Goal: Task Accomplishment & Management: Use online tool/utility

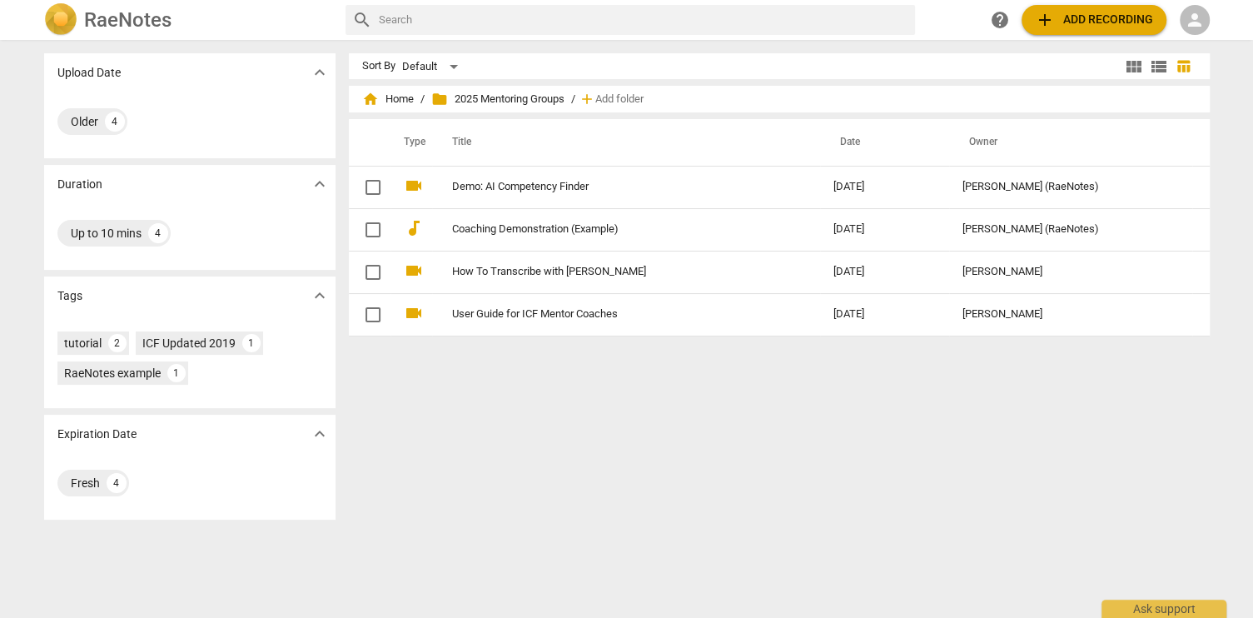
click at [1188, 17] on span "person" at bounding box center [1195, 20] width 20 height 20
click at [1200, 40] on li "Login" at bounding box center [1209, 40] width 60 height 40
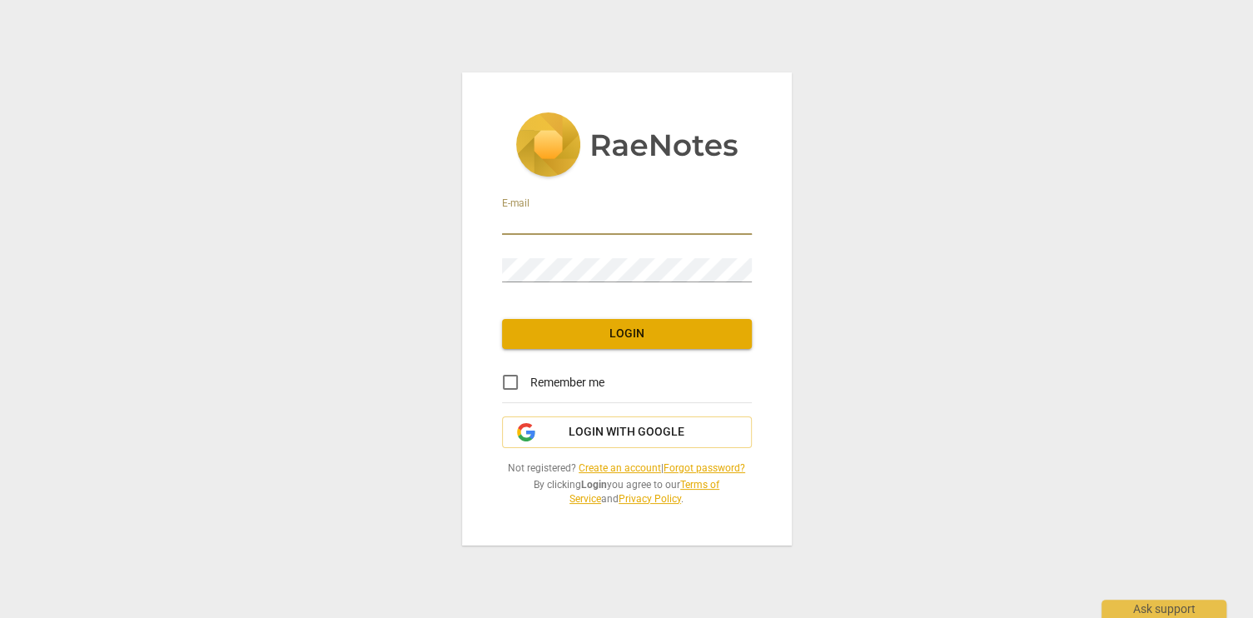
click at [576, 223] on input "email" at bounding box center [627, 223] width 250 height 24
type input "[EMAIL_ADDRESS][DOMAIN_NAME]"
click at [625, 333] on span "Login" at bounding box center [627, 334] width 223 height 17
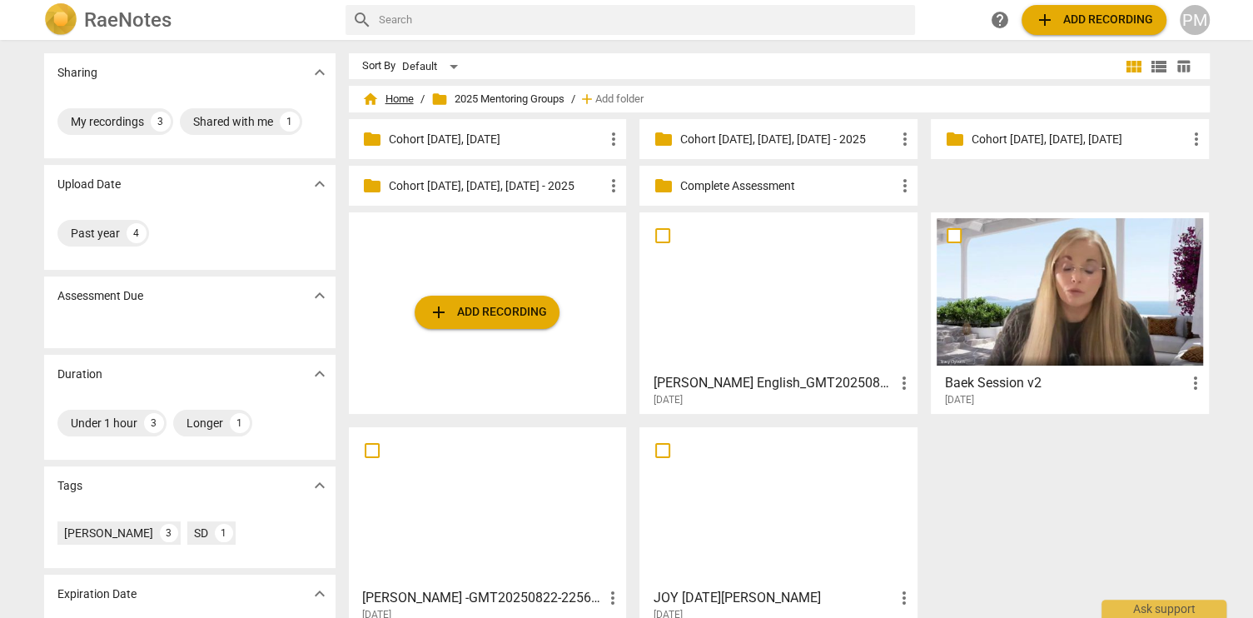
click at [395, 99] on span "home Home" at bounding box center [388, 99] width 52 height 17
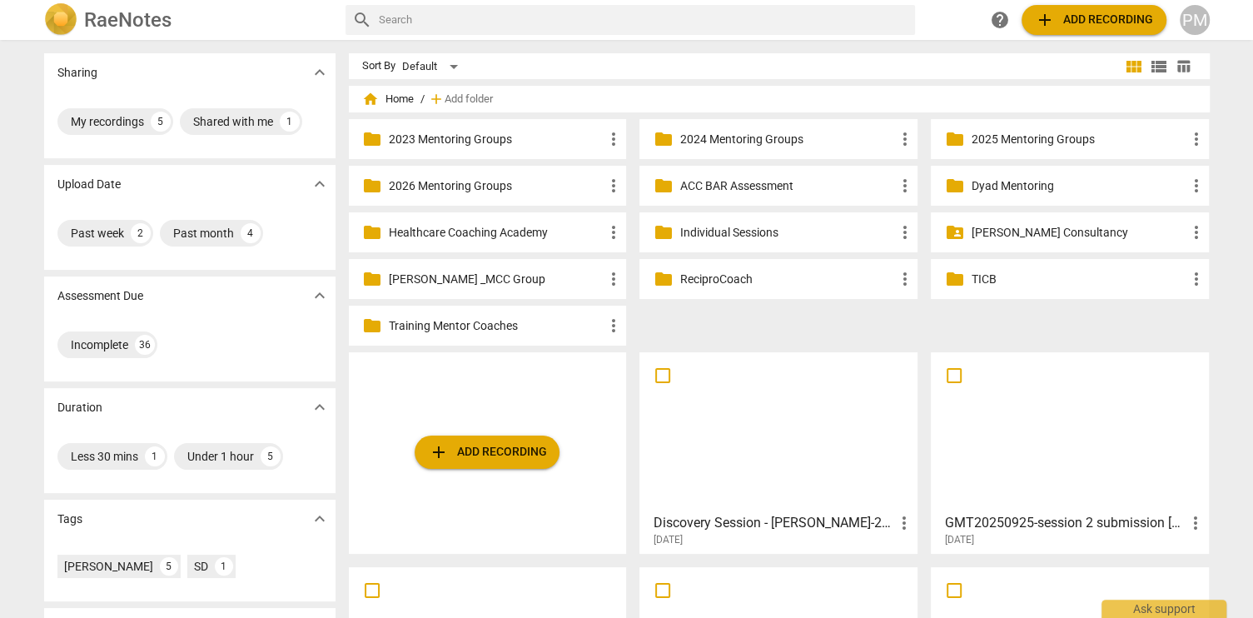
click at [750, 187] on p "ACC BAR Assessment" at bounding box center [787, 185] width 215 height 17
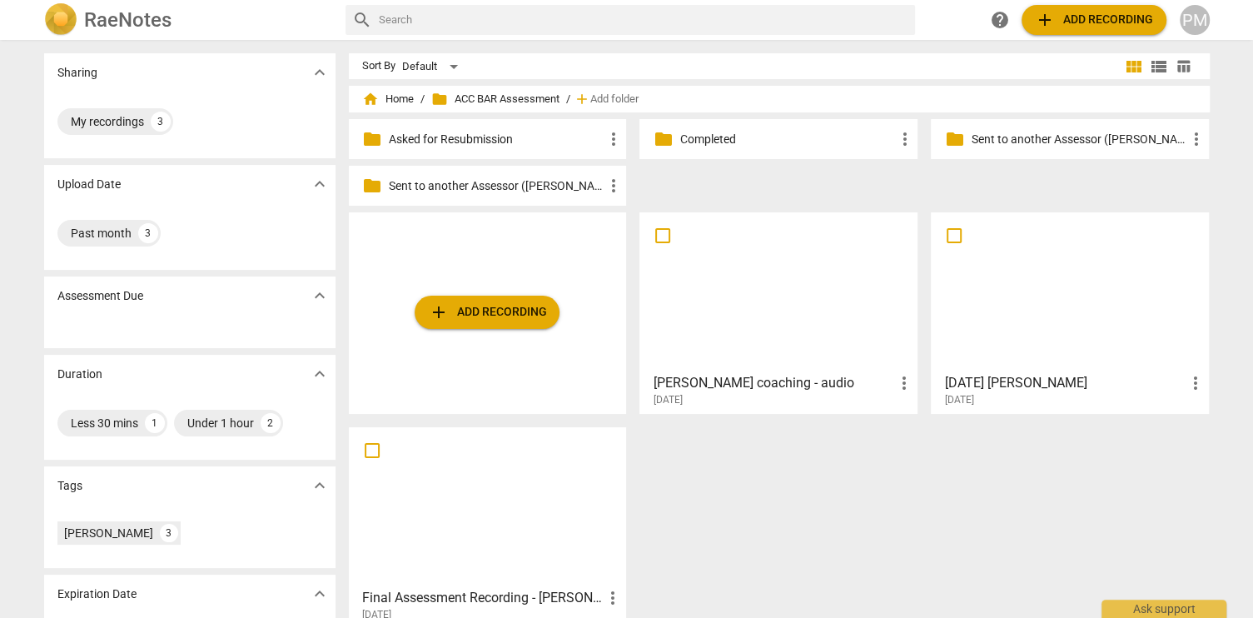
click at [490, 311] on span "add Add recording" at bounding box center [487, 312] width 118 height 20
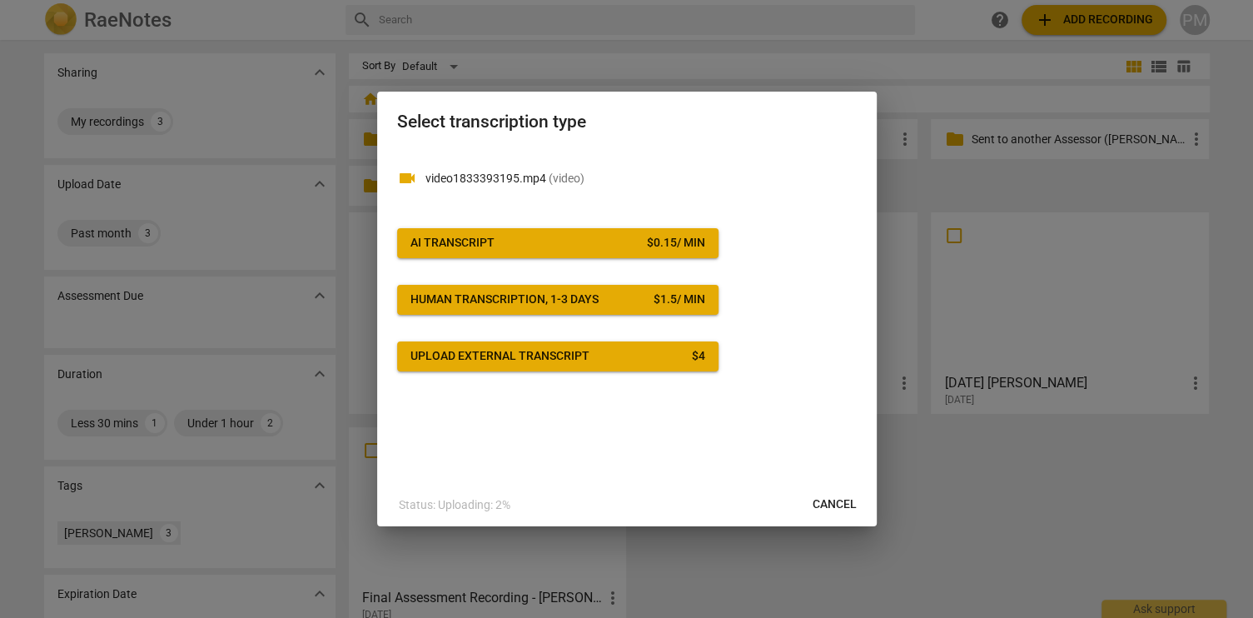
click at [566, 235] on span "AI Transcript $ 0.15 / min" at bounding box center [558, 243] width 295 height 17
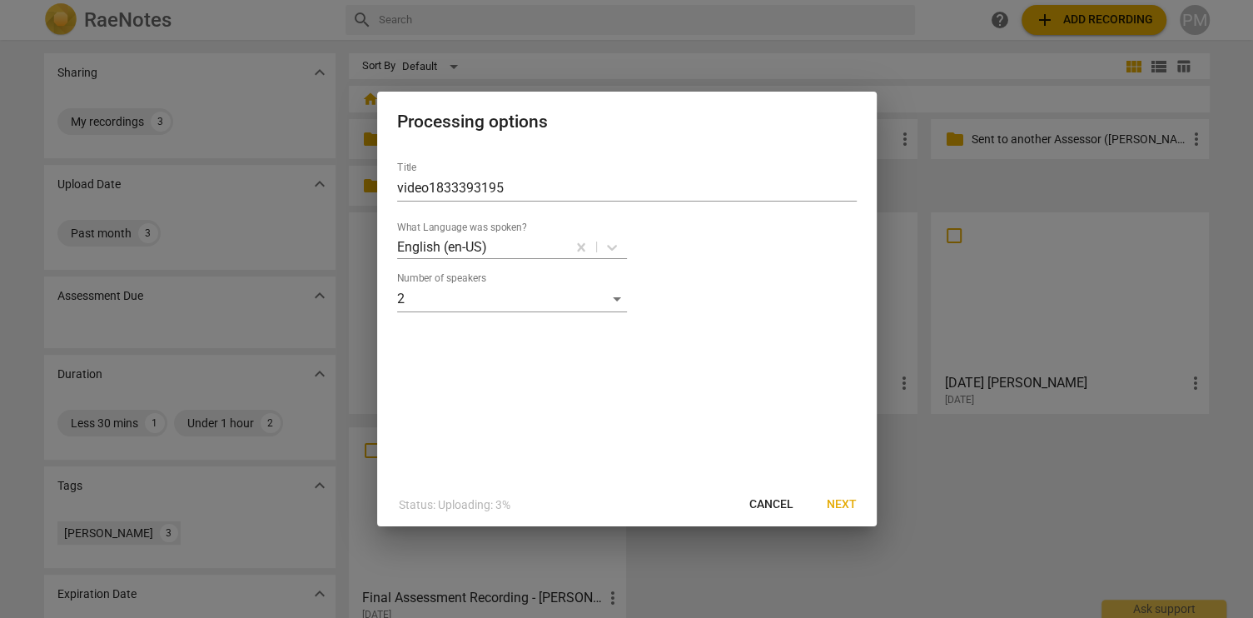
click at [845, 503] on span "Next" at bounding box center [842, 504] width 30 height 17
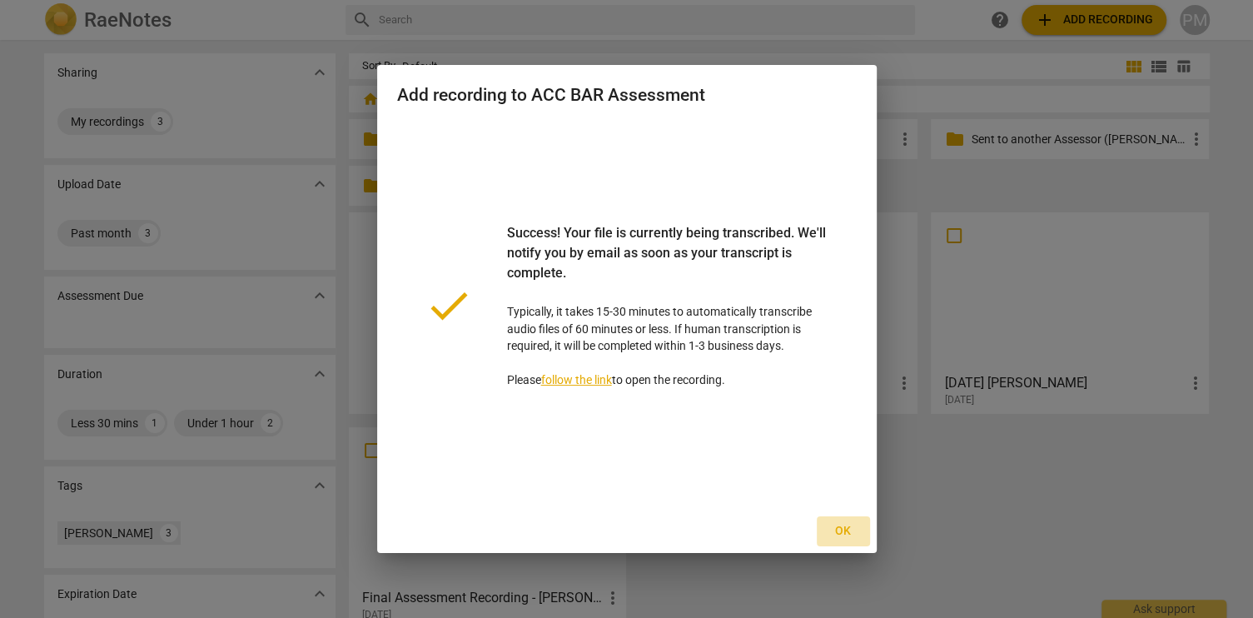
click at [849, 532] on span "Ok" at bounding box center [843, 531] width 27 height 17
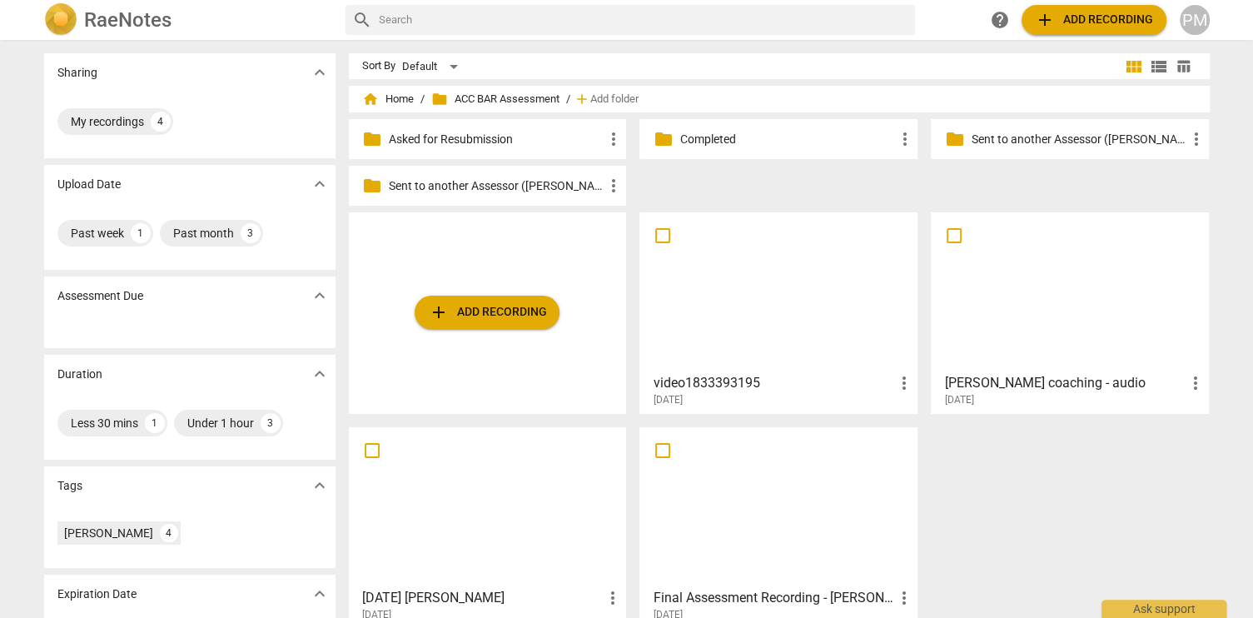
click at [780, 325] on div at bounding box center [778, 291] width 267 height 147
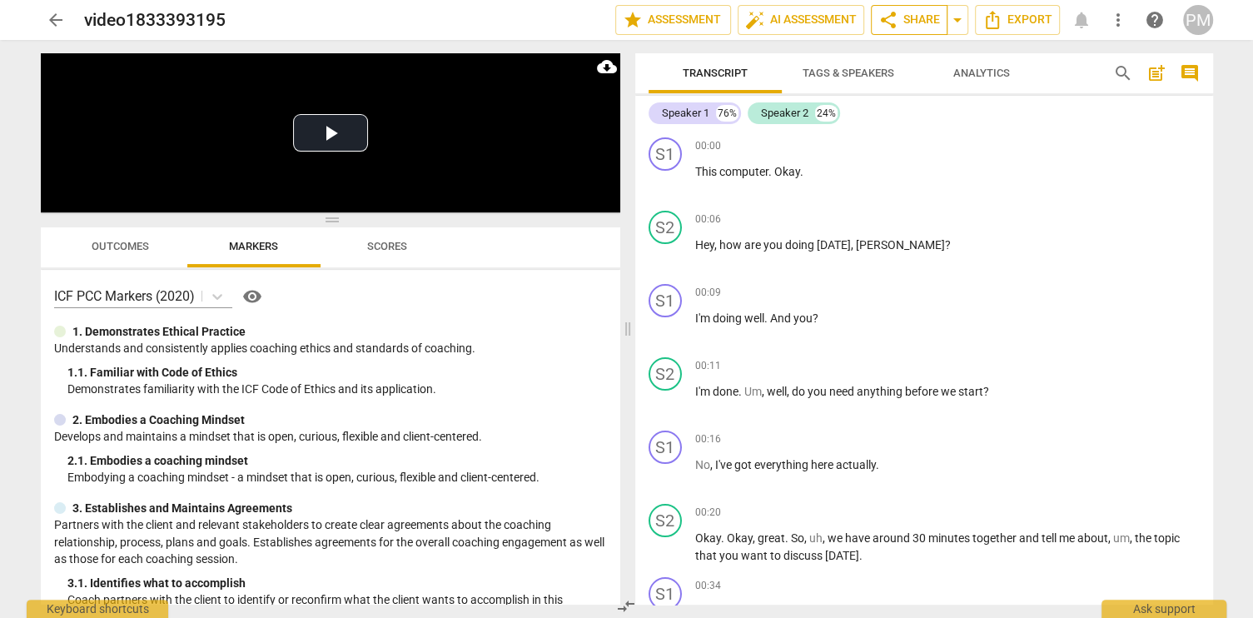
click at [911, 23] on span "share Share" at bounding box center [910, 20] width 62 height 20
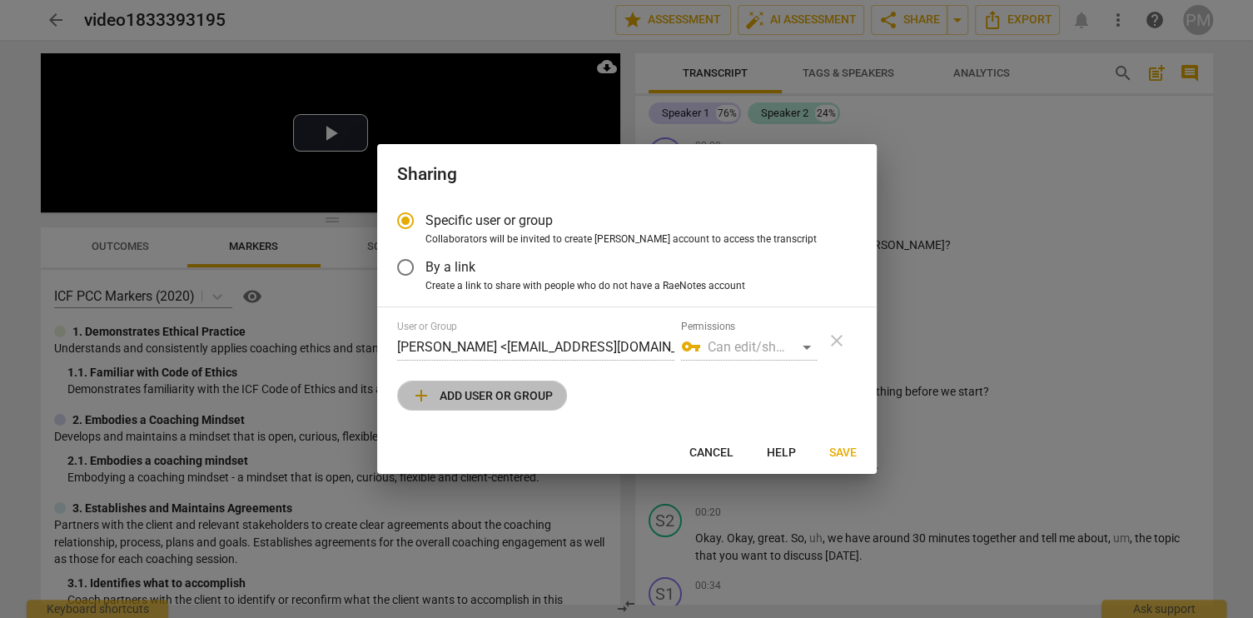
click at [496, 388] on span "add Add user or group" at bounding box center [482, 396] width 142 height 20
radio input "false"
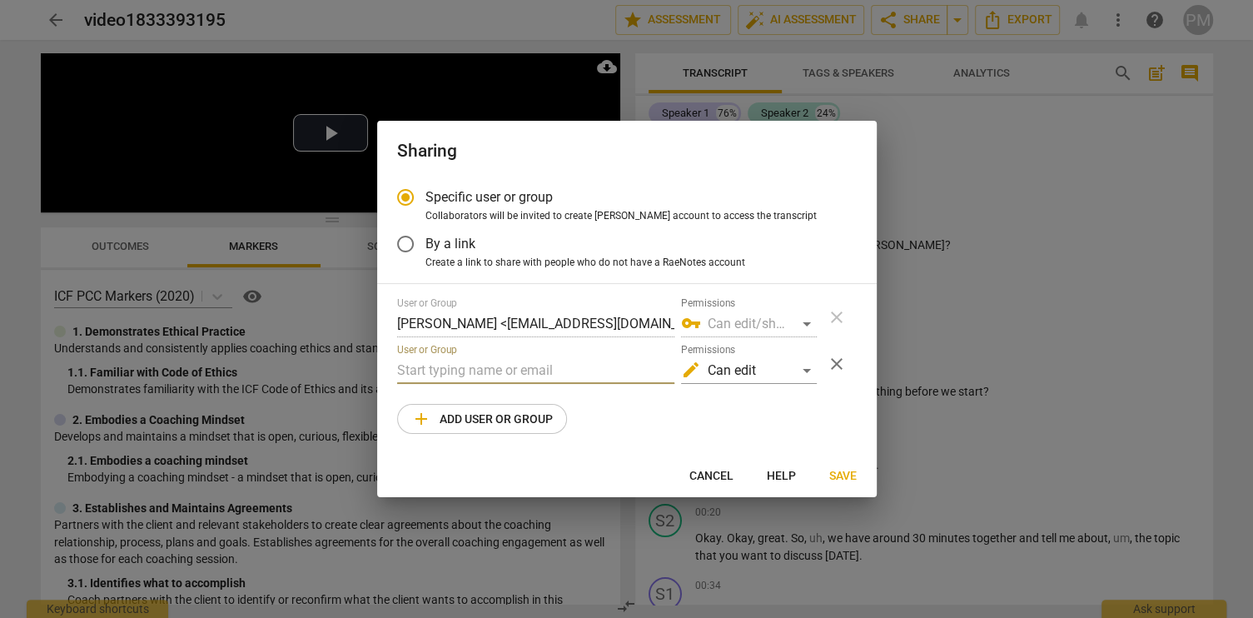
paste input "[EMAIL_ADDRESS][DOMAIN_NAME]"
type input "[EMAIL_ADDRESS][DOMAIN_NAME]"
click at [849, 479] on span "Save" at bounding box center [843, 476] width 27 height 17
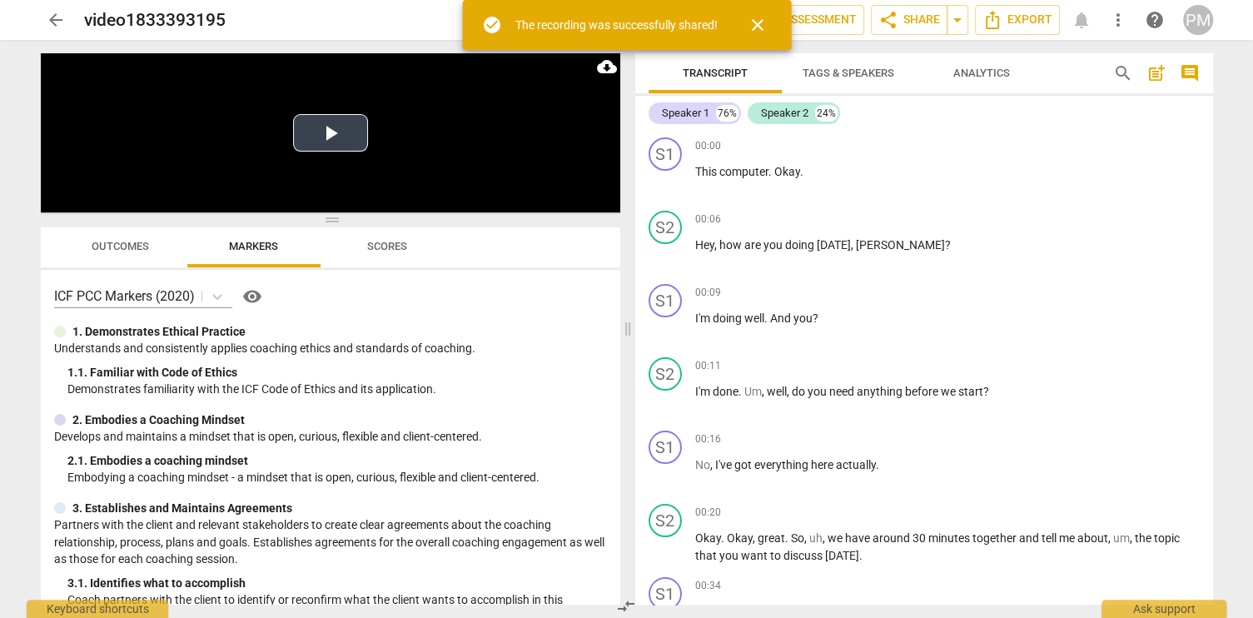
click at [339, 137] on button "Play Video" at bounding box center [330, 132] width 75 height 37
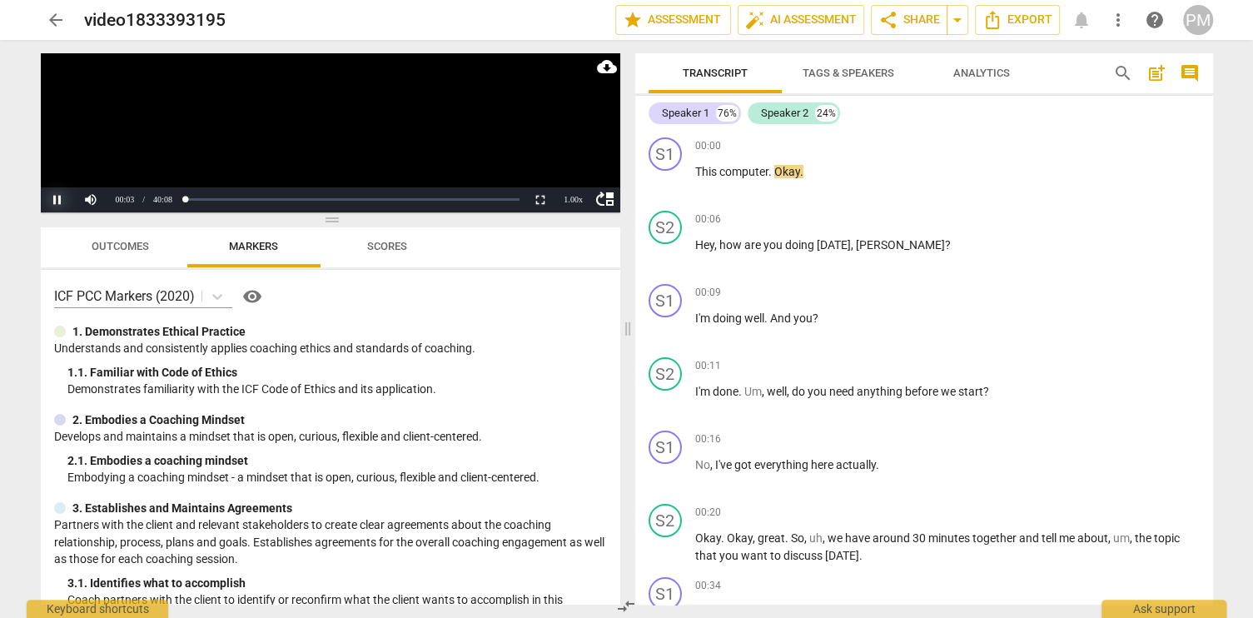
click at [55, 198] on button "Pause" at bounding box center [57, 199] width 33 height 25
click at [855, 73] on span "Tags & Speakers" at bounding box center [849, 73] width 92 height 12
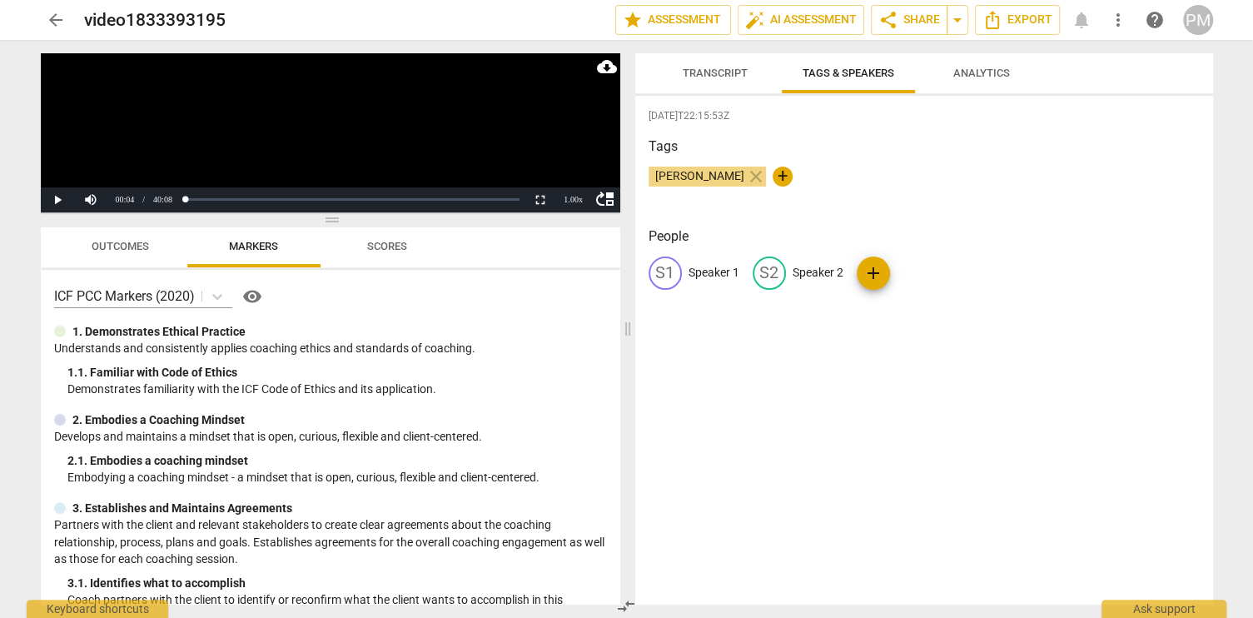
click at [714, 272] on p "Speaker 1" at bounding box center [714, 272] width 51 height 17
type input "Client"
click at [916, 276] on p "Speaker 2" at bounding box center [926, 272] width 51 height 17
type input "Coach"
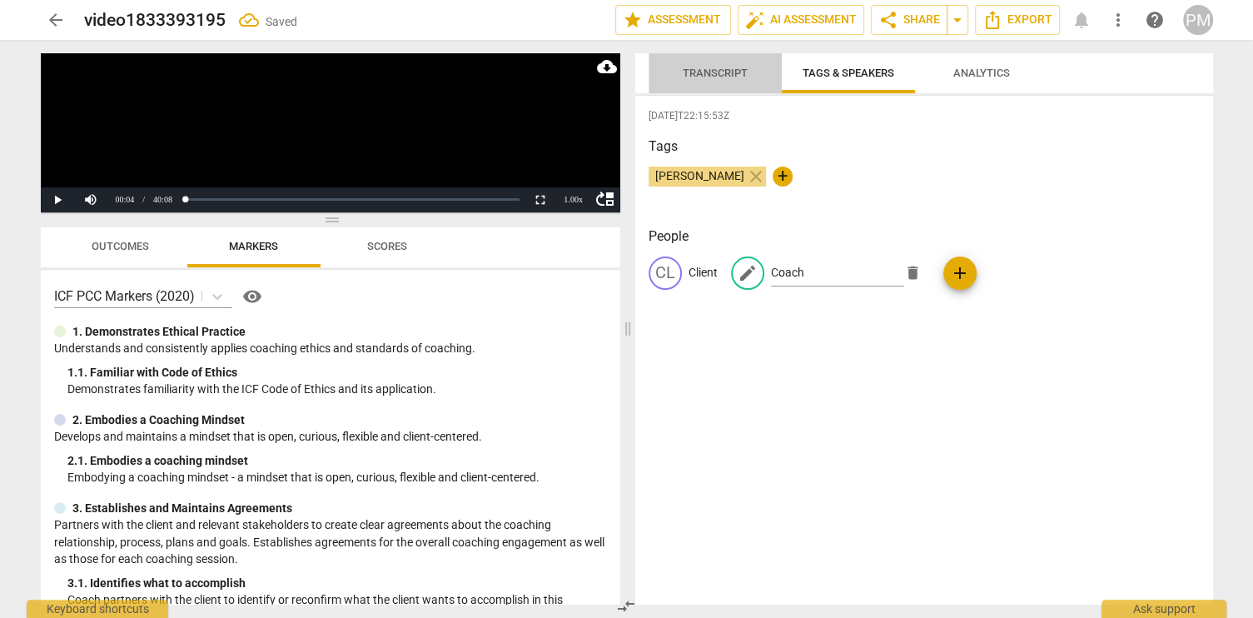
click at [731, 73] on span "Transcript" at bounding box center [715, 73] width 65 height 12
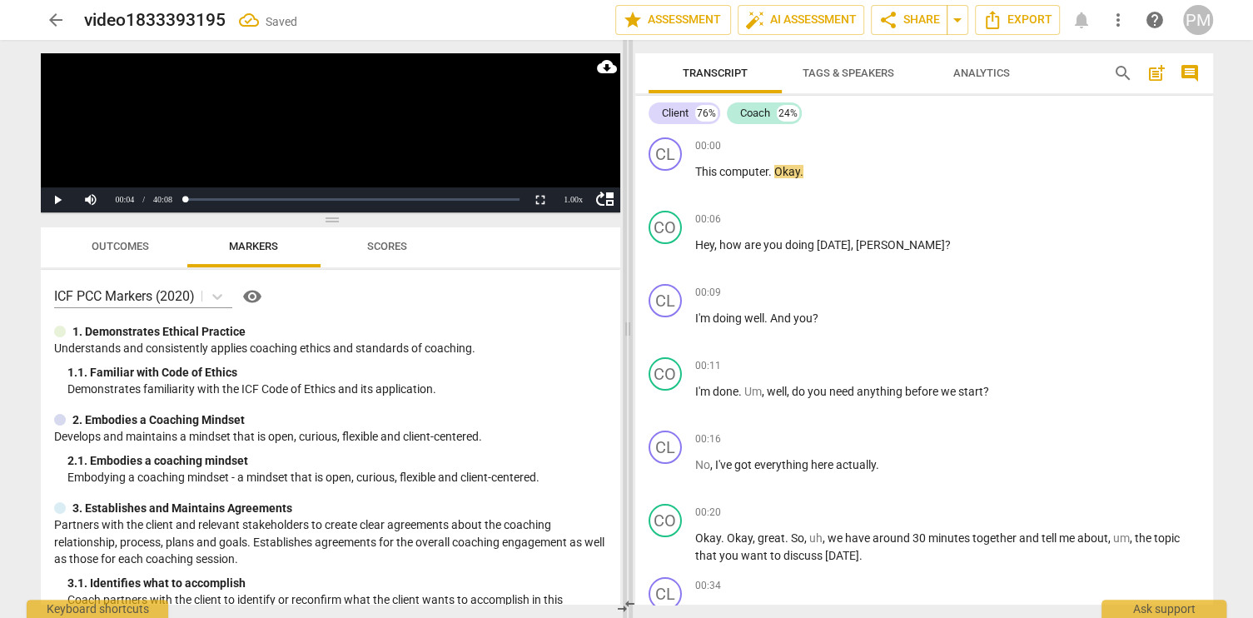
drag, startPoint x: 629, startPoint y: 332, endPoint x: 471, endPoint y: 342, distance: 157.7
click at [623, 342] on span at bounding box center [628, 329] width 10 height 578
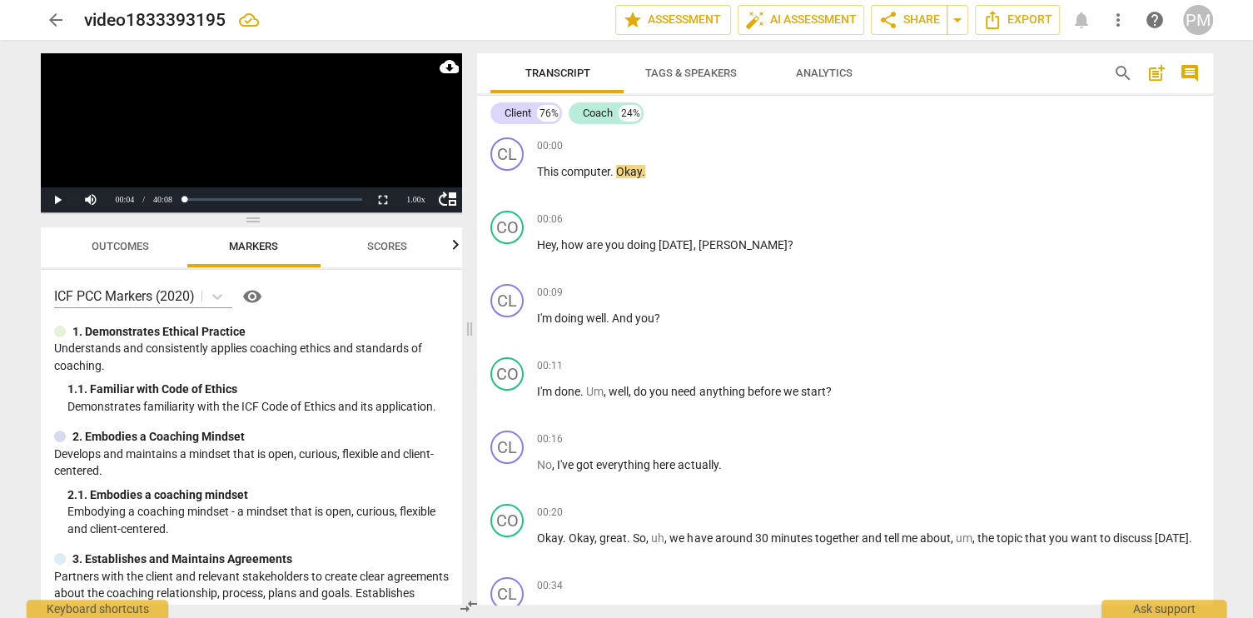
click at [857, 117] on div "Client 76% Coach 24%" at bounding box center [845, 113] width 709 height 28
click at [56, 16] on span "arrow_back" at bounding box center [56, 20] width 20 height 20
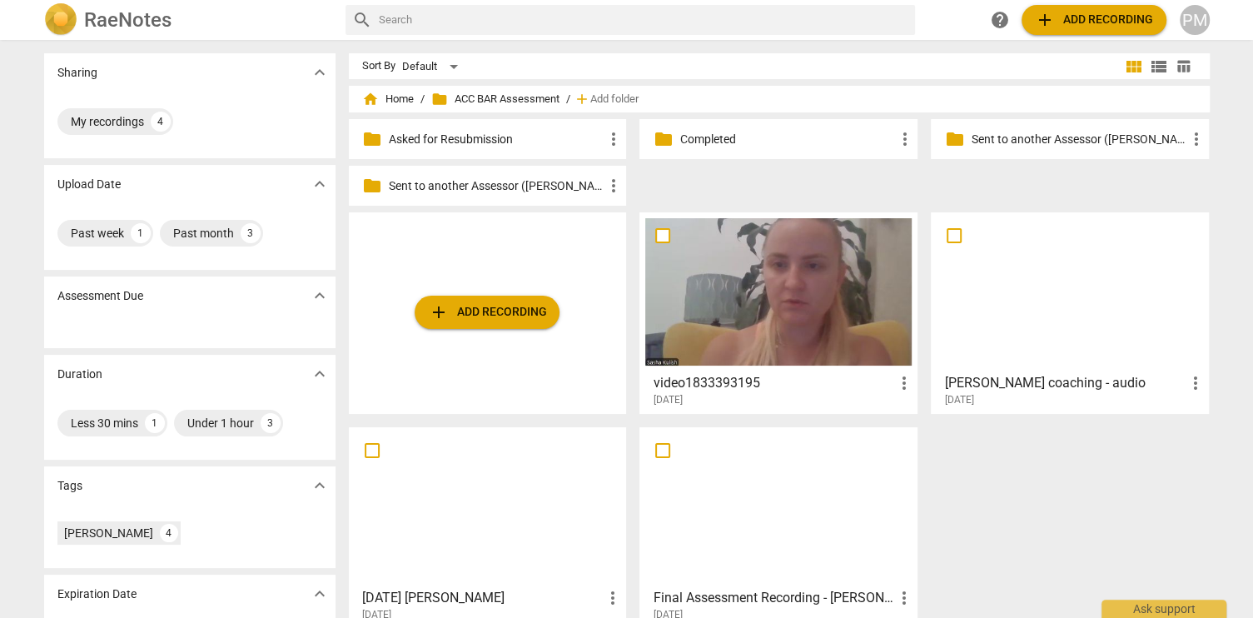
click at [1029, 138] on p "Sent to another Assessor ([PERSON_NAME])" at bounding box center [1078, 139] width 215 height 17
click at [511, 311] on span "add Add recording" at bounding box center [487, 312] width 118 height 20
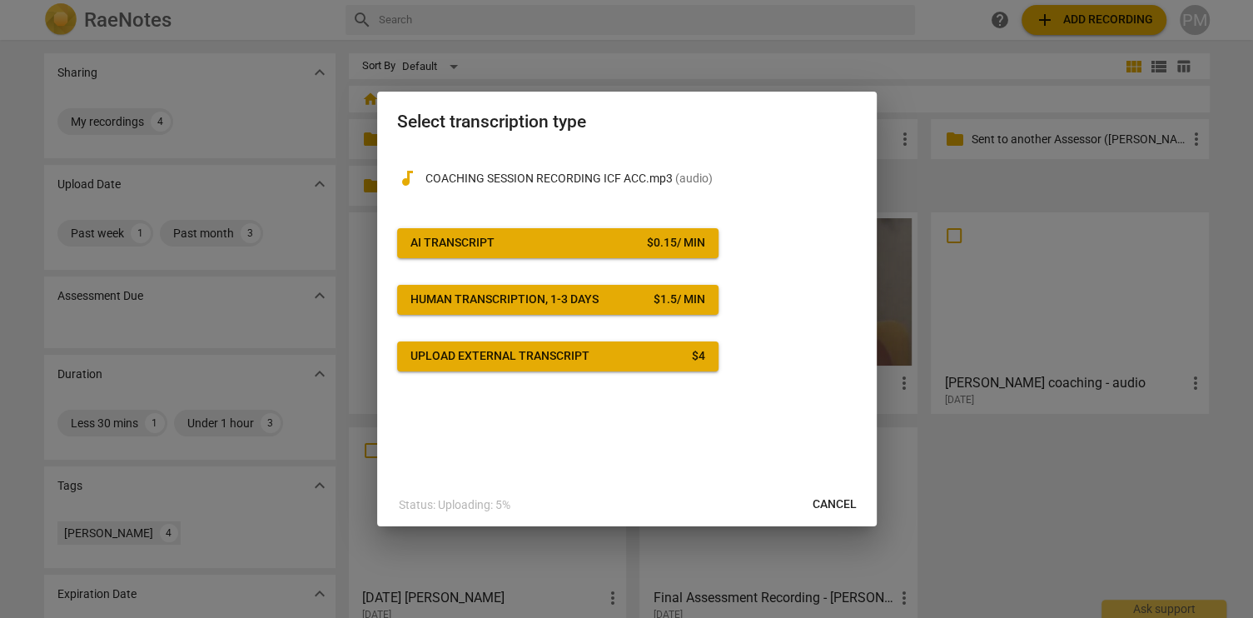
click at [493, 244] on div "AI Transcript" at bounding box center [453, 243] width 84 height 17
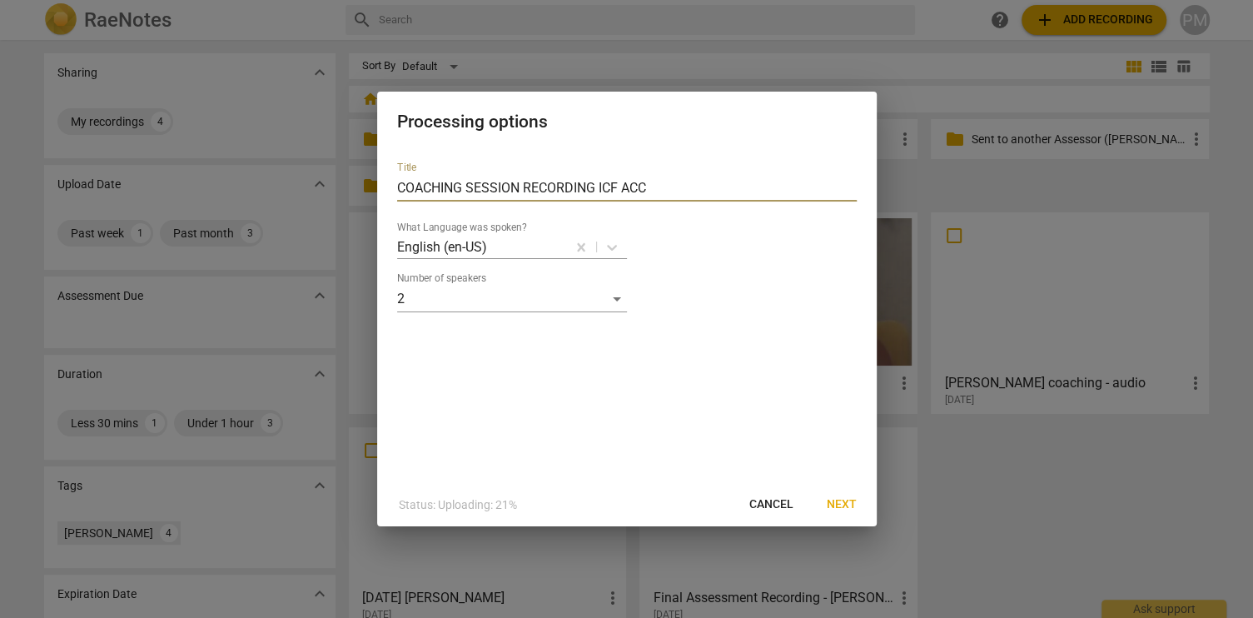
click at [398, 182] on input "COACHING SESSION RECORDING ICF ACC" at bounding box center [627, 188] width 460 height 27
type input "[PERSON_NAME] _COACHING SESSION RECORDING ICF ACC"
click at [838, 504] on span "Next" at bounding box center [842, 504] width 30 height 17
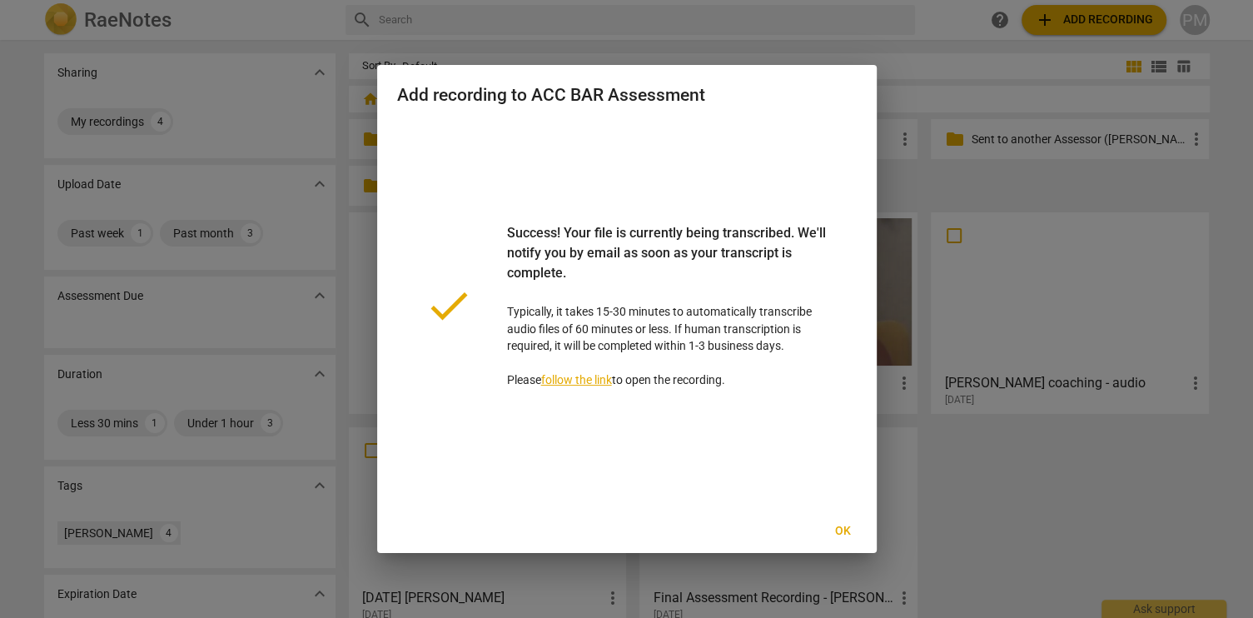
click at [846, 528] on span "Ok" at bounding box center [843, 531] width 27 height 17
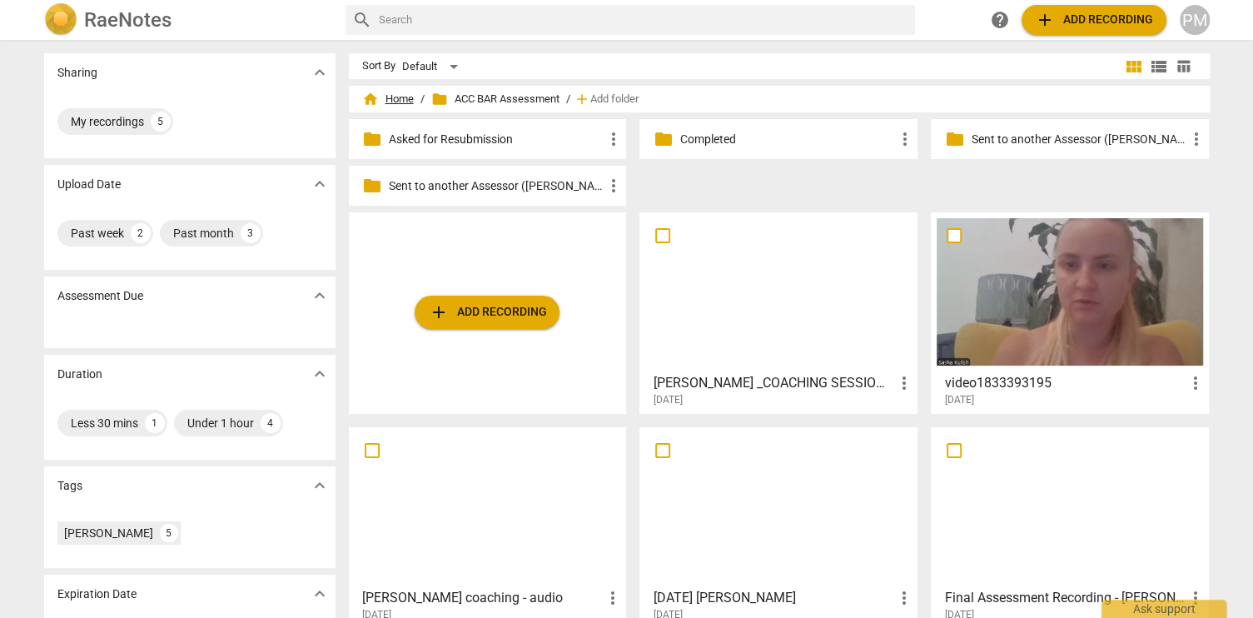
click at [391, 96] on span "home Home" at bounding box center [388, 99] width 52 height 17
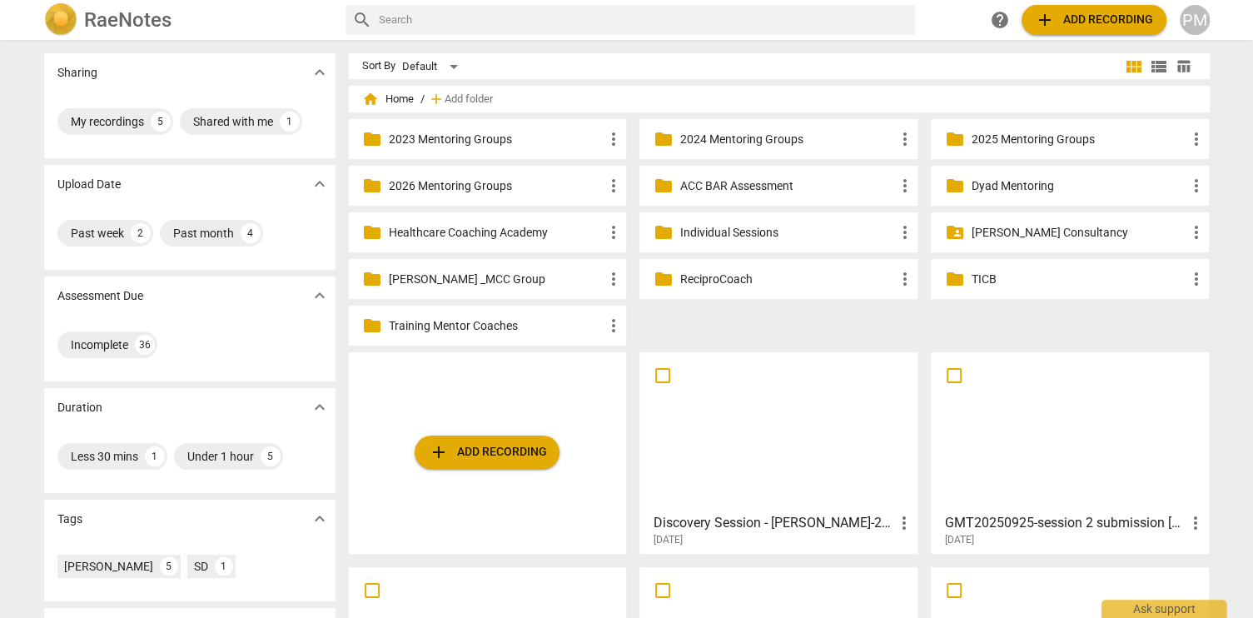
click at [994, 142] on p "2025 Mentoring Groups" at bounding box center [1078, 139] width 215 height 17
click at [481, 456] on span "add Add recording" at bounding box center [487, 452] width 118 height 20
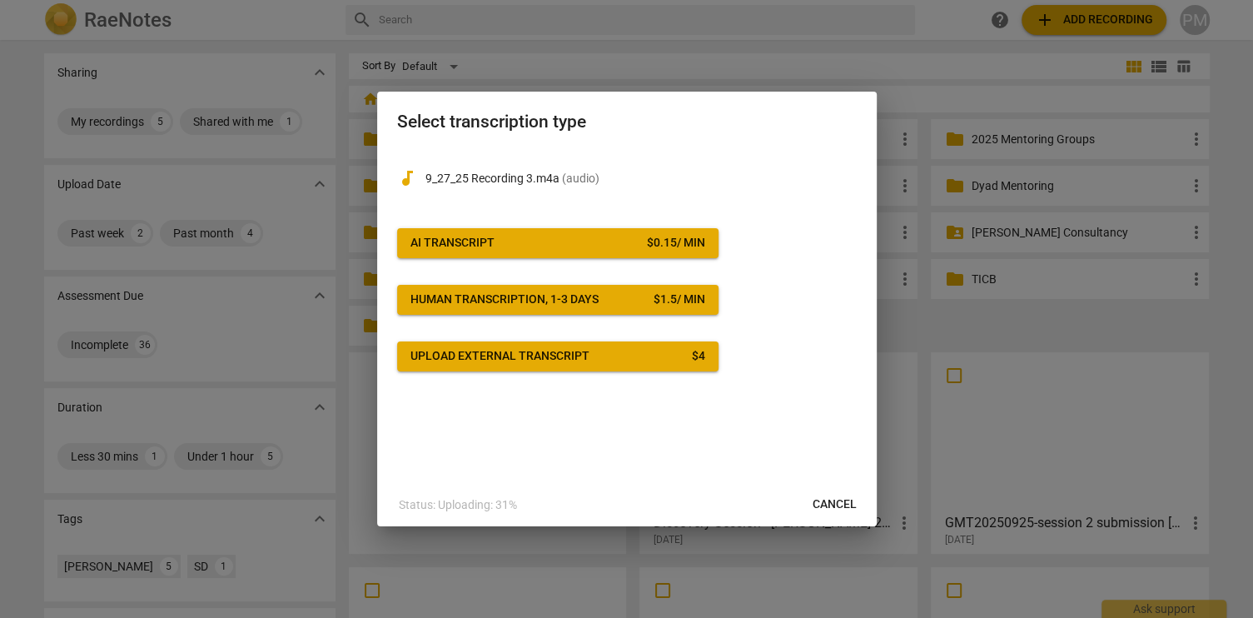
click at [468, 243] on div "AI Transcript" at bounding box center [453, 243] width 84 height 17
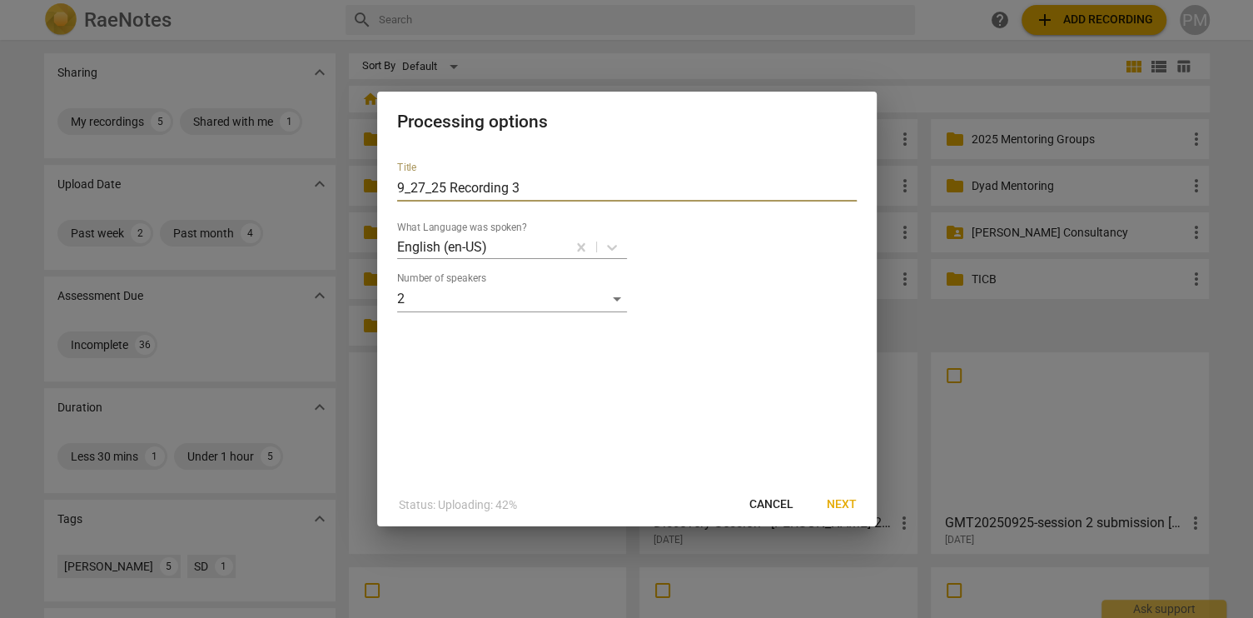
click at [398, 187] on input "9_27_25 Recording 3" at bounding box center [627, 188] width 460 height 27
type input "Micaela_9_27_25 Recording 3"
click at [847, 505] on span "Next" at bounding box center [842, 504] width 30 height 17
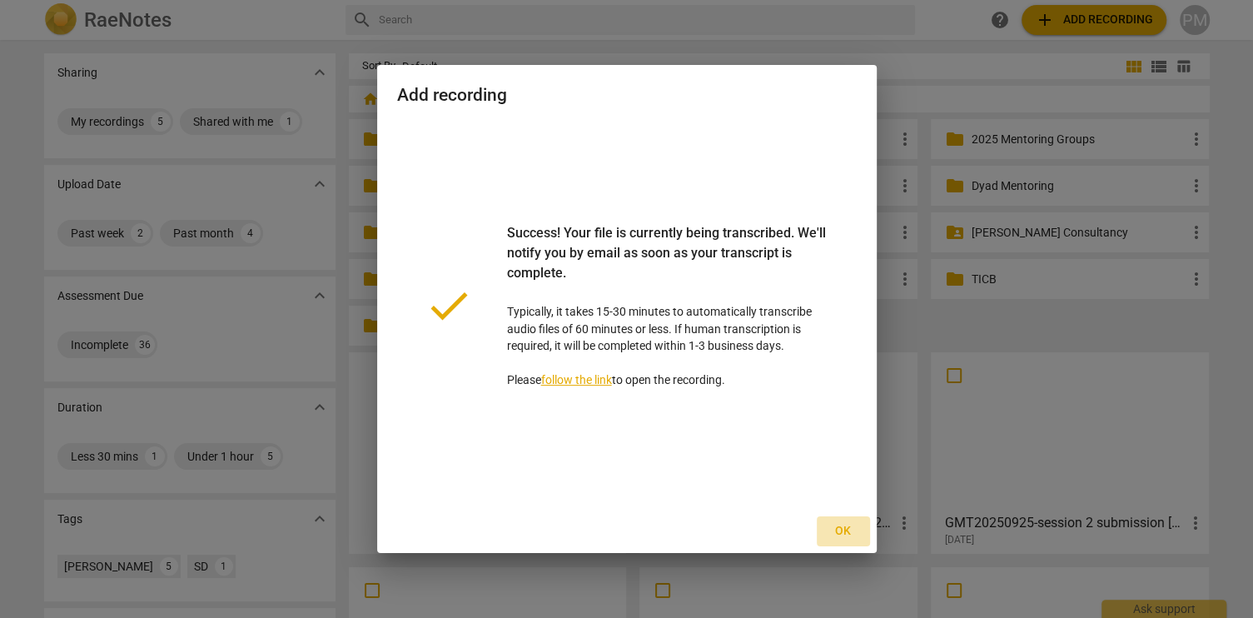
click at [845, 527] on span "Ok" at bounding box center [843, 531] width 27 height 17
